Goal: Task Accomplishment & Management: Manage account settings

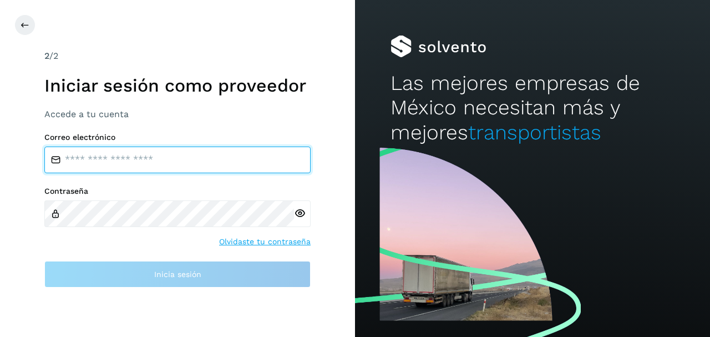
click at [118, 164] on input "email" at bounding box center [177, 160] width 266 height 27
type input "**********"
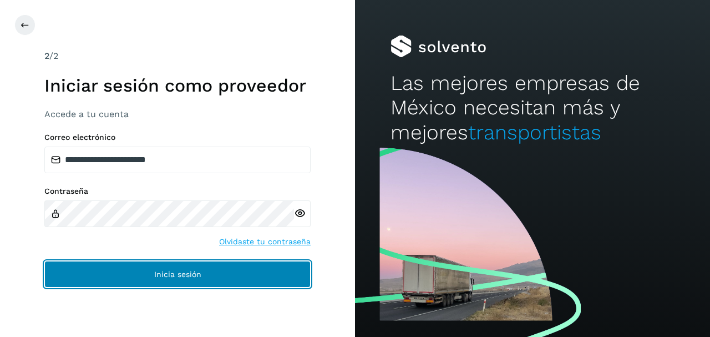
click at [107, 267] on button "Inicia sesión" at bounding box center [177, 274] width 266 height 27
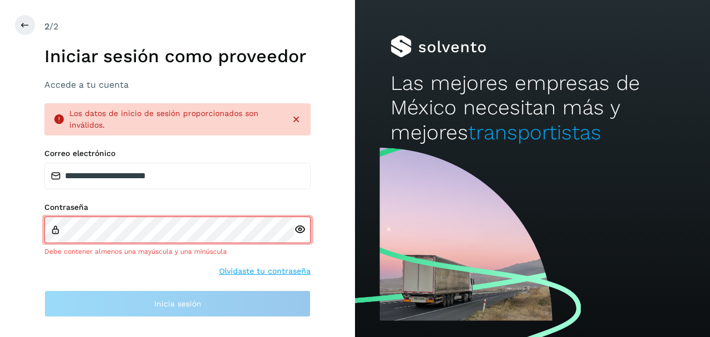
click at [301, 236] on div at bounding box center [302, 229] width 17 height 27
click at [254, 270] on link "Olvidaste tu contraseña" at bounding box center [265, 271] width 92 height 12
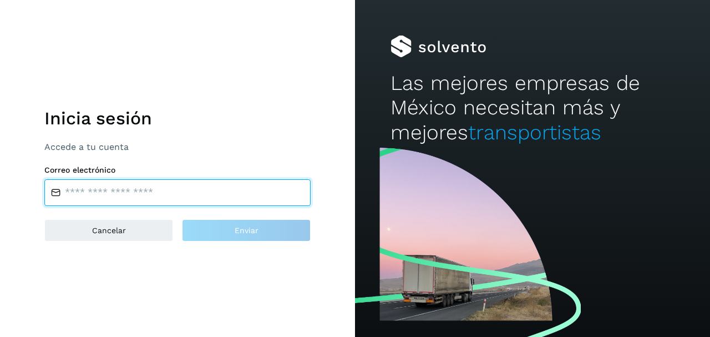
click at [111, 180] on input "email" at bounding box center [177, 192] width 266 height 27
type input "**********"
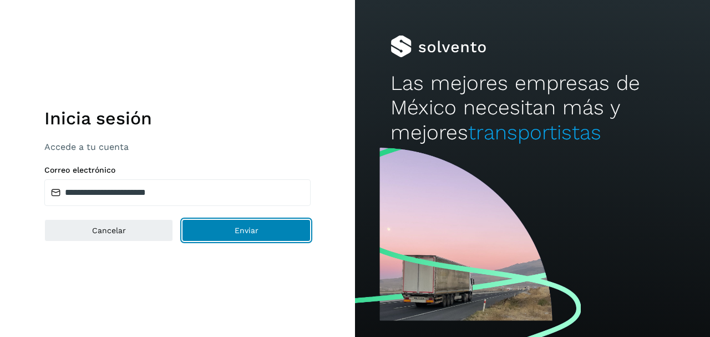
click at [204, 228] on button "Enviar" at bounding box center [246, 230] width 129 height 22
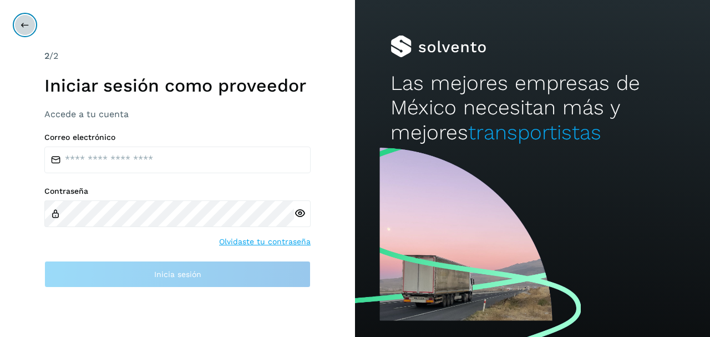
click at [29, 21] on button at bounding box center [24, 24] width 21 height 21
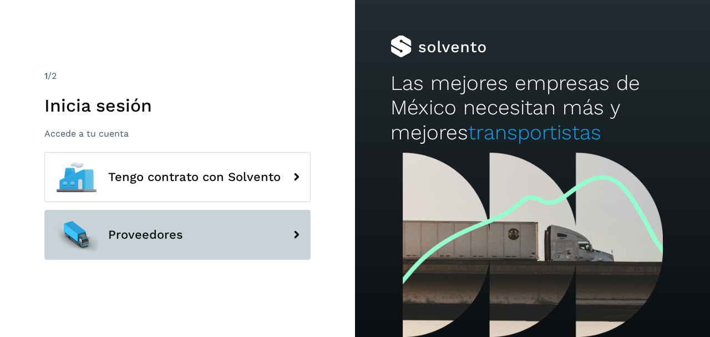
click at [137, 255] on button "Proveedores" at bounding box center [177, 235] width 266 height 50
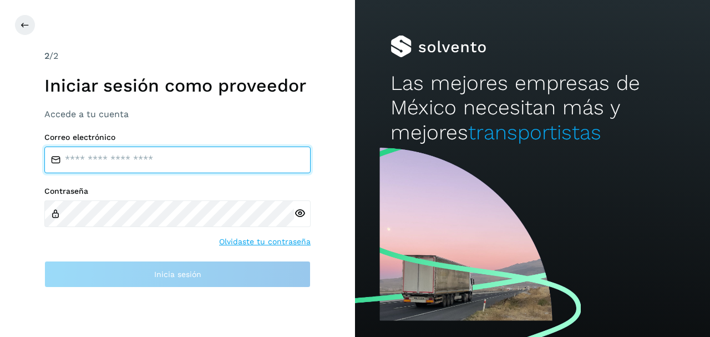
click at [133, 165] on input "email" at bounding box center [177, 160] width 266 height 27
type input "**********"
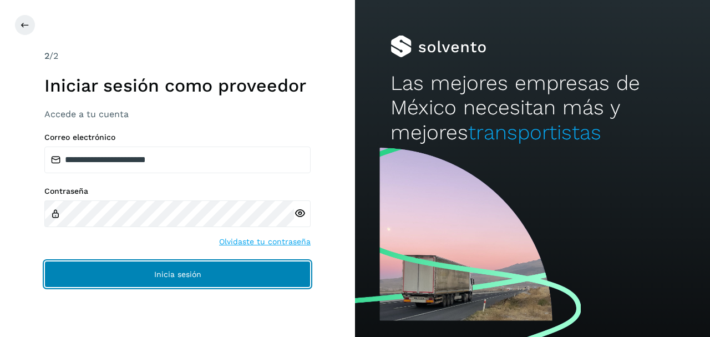
click at [159, 273] on span "Inicia sesión" at bounding box center [177, 274] width 47 height 8
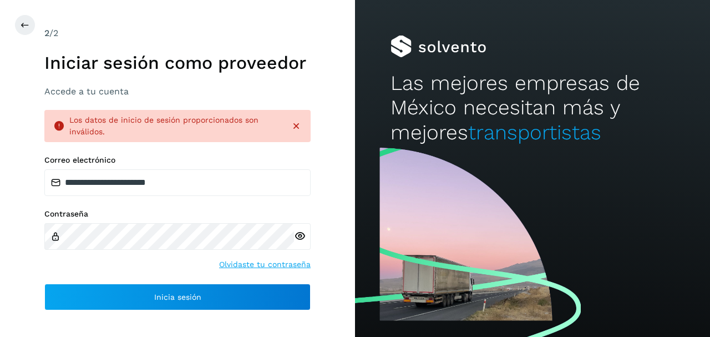
click at [300, 237] on icon at bounding box center [300, 236] width 12 height 12
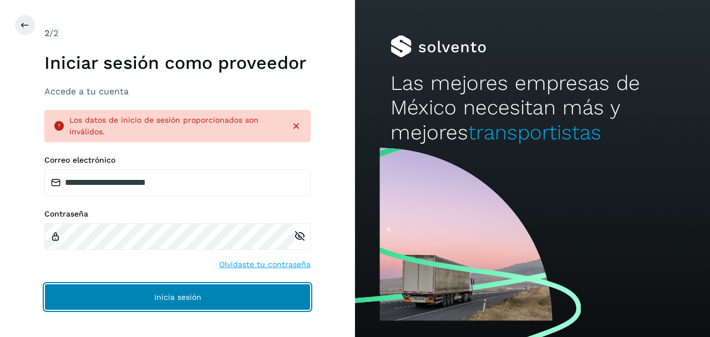
click at [111, 296] on button "Inicia sesión" at bounding box center [177, 297] width 266 height 27
click at [128, 295] on button "Inicia sesión" at bounding box center [177, 297] width 266 height 27
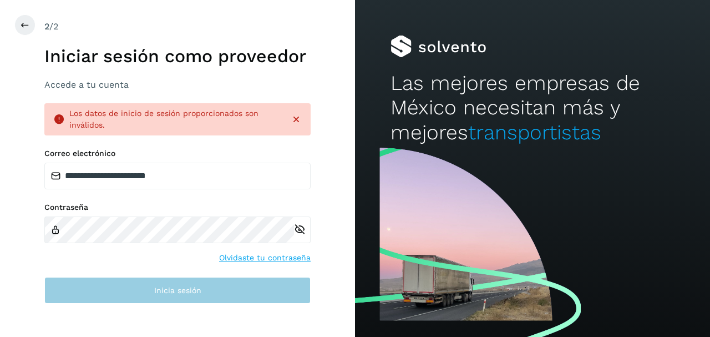
click at [128, 295] on div "**********" at bounding box center [177, 168] width 266 height 296
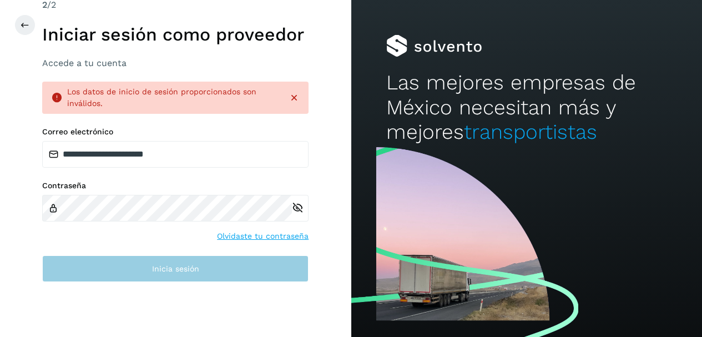
click at [128, 295] on iframe at bounding box center [175, 316] width 169 height 43
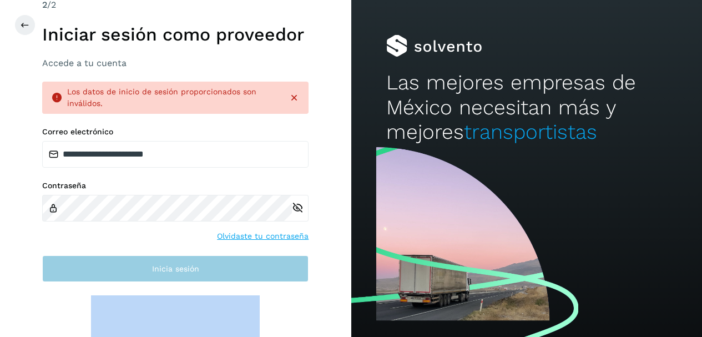
click at [128, 295] on iframe at bounding box center [175, 316] width 169 height 43
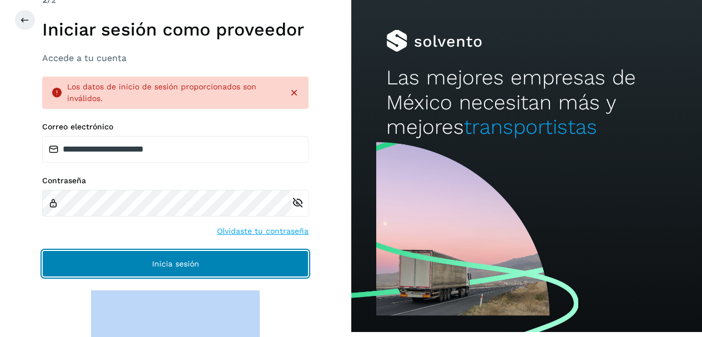
click at [271, 264] on button "Inicia sesión" at bounding box center [175, 263] width 266 height 27
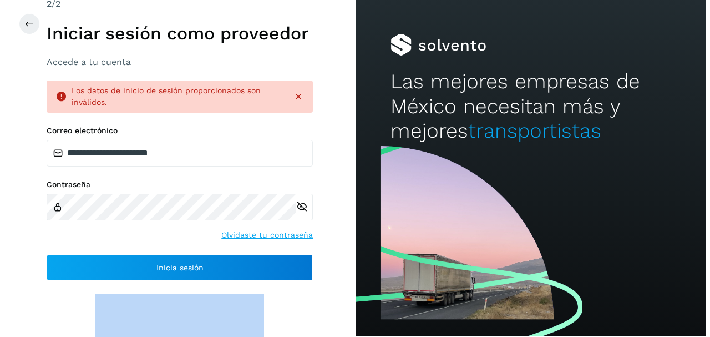
scroll to position [0, 0]
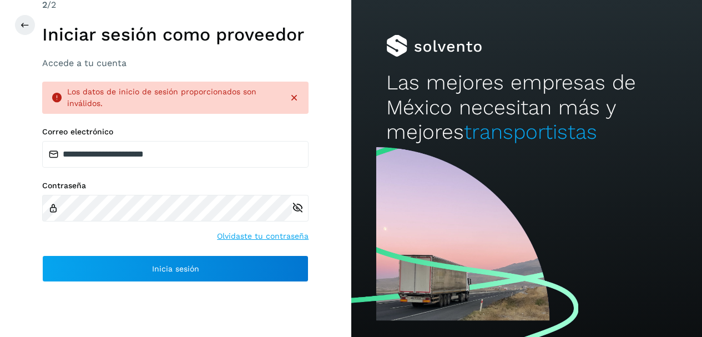
click at [37, 29] on div at bounding box center [365, 24] width 702 height 21
click at [32, 26] on button at bounding box center [24, 24] width 21 height 21
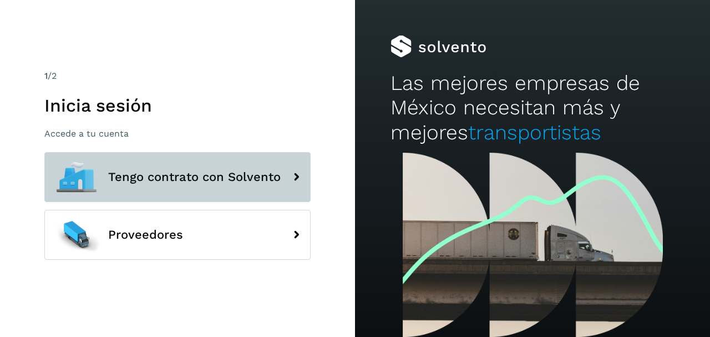
click at [219, 184] on button "Tengo contrato con Solvento" at bounding box center [177, 177] width 266 height 50
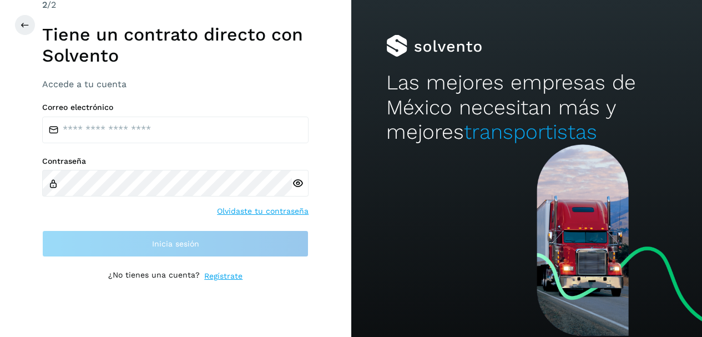
click at [105, 109] on label "Correo electrónico" at bounding box center [175, 107] width 266 height 9
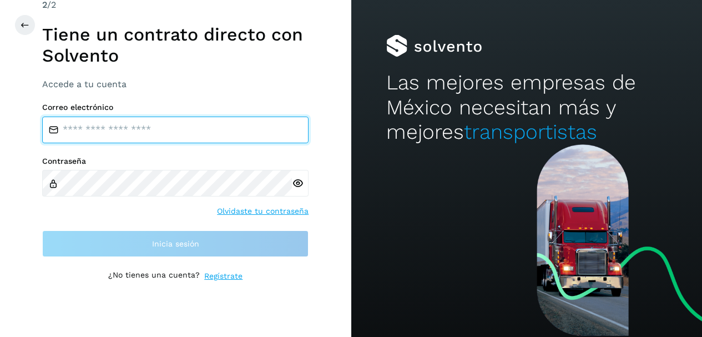
click at [112, 125] on input "email" at bounding box center [175, 130] width 266 height 27
type input "**********"
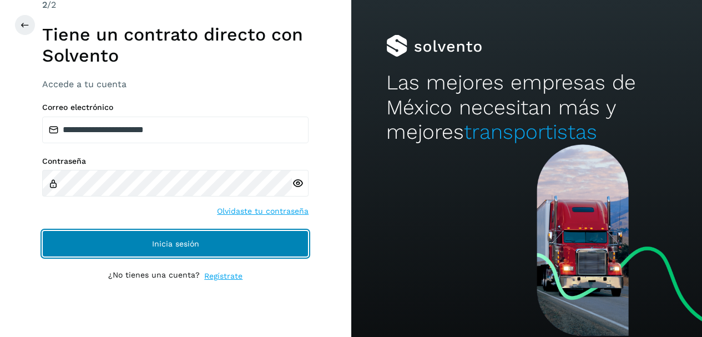
click at [155, 246] on span "Inicia sesión" at bounding box center [175, 244] width 47 height 8
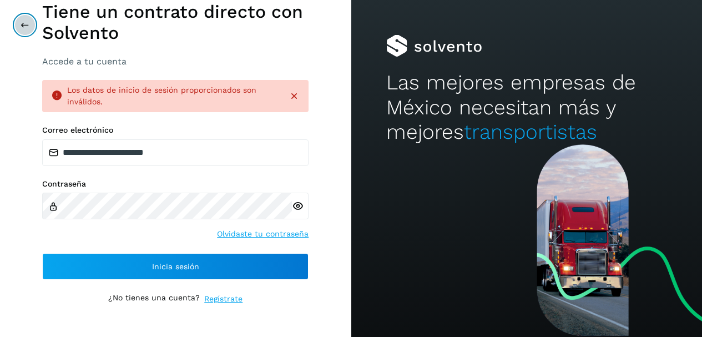
click at [27, 24] on icon at bounding box center [25, 25] width 9 height 9
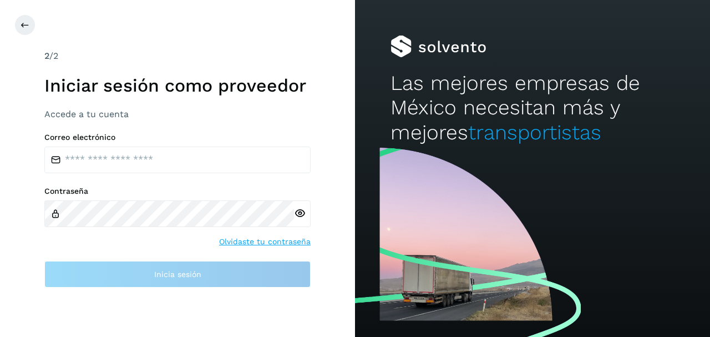
click at [466, 129] on h2 "Las mejores empresas de México necesitan más y mejores transportistas" at bounding box center [533, 108] width 284 height 74
drag, startPoint x: 491, startPoint y: 126, endPoint x: 482, endPoint y: 139, distance: 15.6
click at [490, 128] on span "transportistas" at bounding box center [534, 132] width 133 height 24
click at [25, 14] on div "2 /2 Iniciar sesión como proveedor Accede a tu cuenta Correo electrónico Contra…" at bounding box center [177, 168] width 355 height 337
click at [25, 29] on icon at bounding box center [25, 25] width 9 height 9
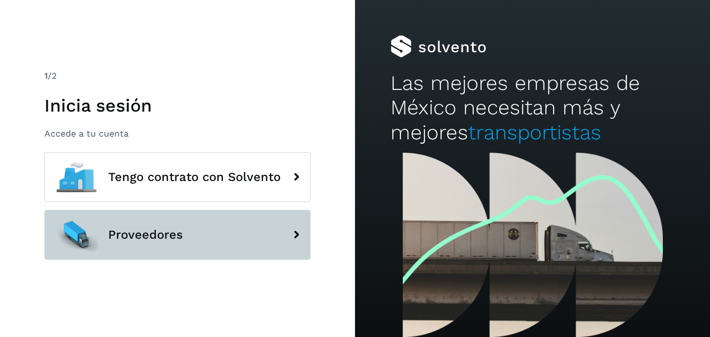
click at [172, 235] on span "Proveedores" at bounding box center [145, 234] width 75 height 13
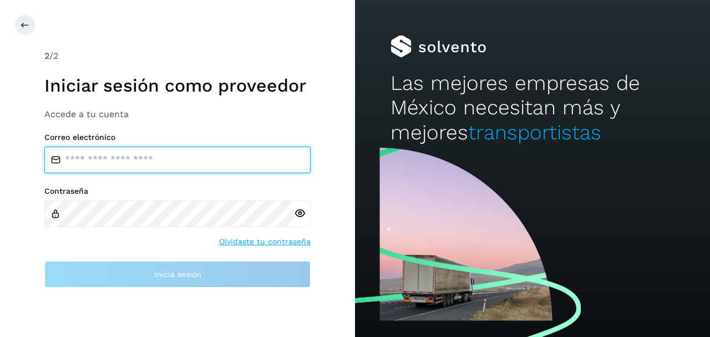
click at [118, 162] on input "email" at bounding box center [177, 160] width 266 height 27
type input "**********"
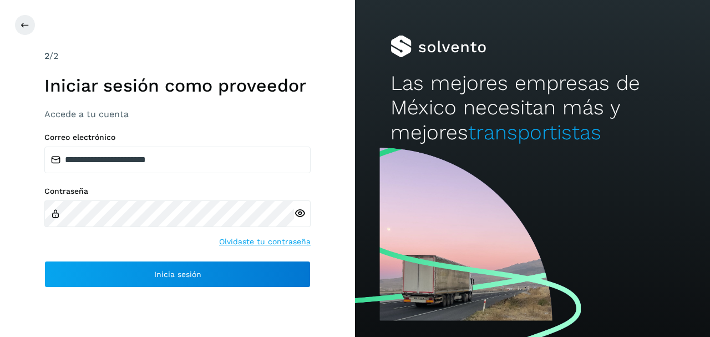
click at [305, 214] on div at bounding box center [302, 213] width 17 height 27
click at [302, 213] on icon at bounding box center [300, 214] width 12 height 12
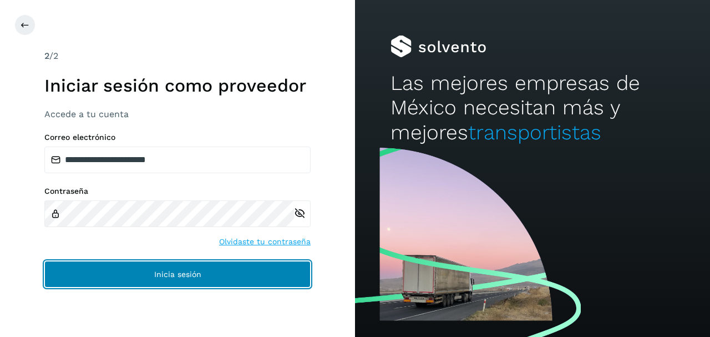
click at [138, 275] on button "Inicia sesión" at bounding box center [177, 274] width 266 height 27
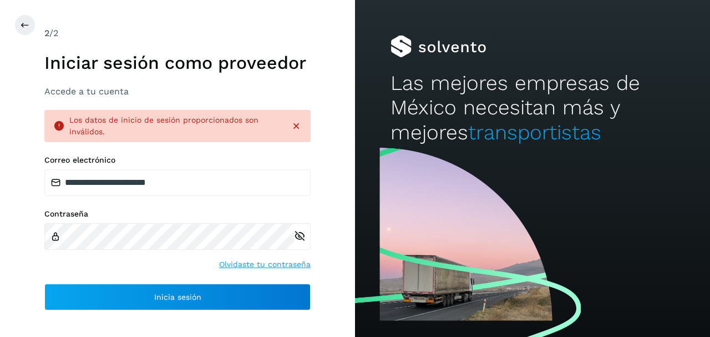
click at [259, 263] on link "Olvidaste tu contraseña" at bounding box center [265, 265] width 92 height 12
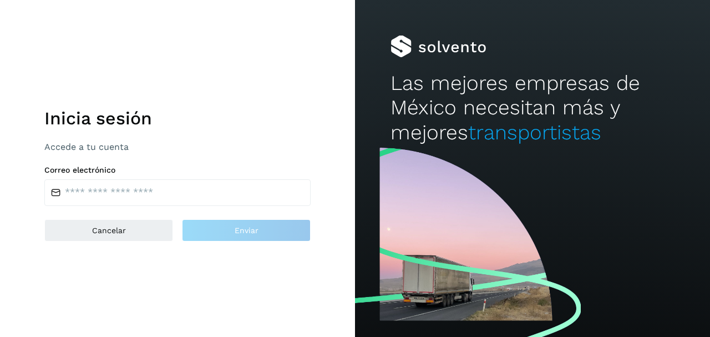
click at [133, 173] on label "Correo electrónico" at bounding box center [177, 169] width 266 height 9
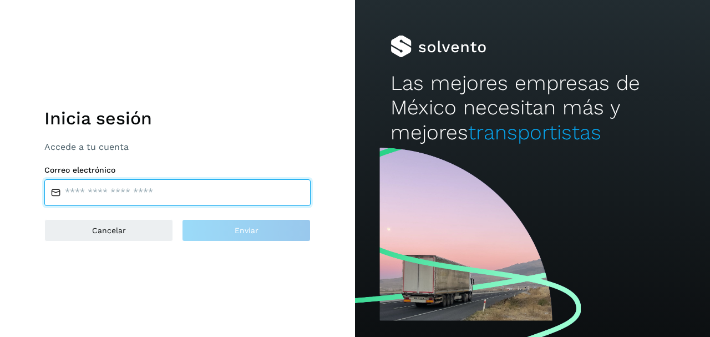
click at [131, 188] on input "email" at bounding box center [177, 192] width 266 height 27
type input "**********"
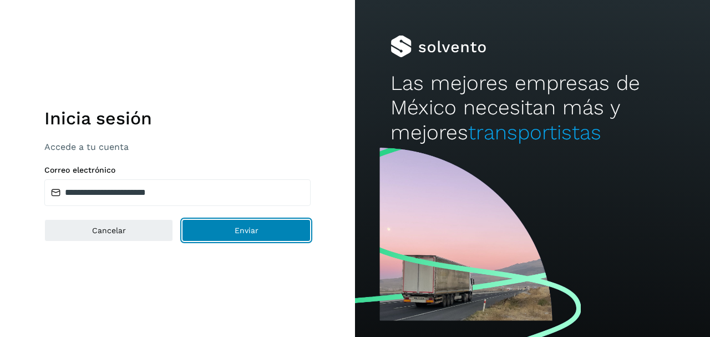
click at [219, 233] on button "Enviar" at bounding box center [246, 230] width 129 height 22
